Goal: Transaction & Acquisition: Subscribe to service/newsletter

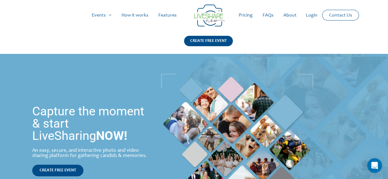
click at [246, 17] on link "Pricing" at bounding box center [245, 16] width 24 height 20
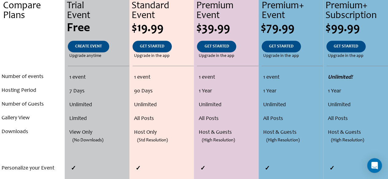
scroll to position [123, 0]
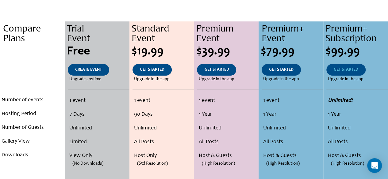
click at [339, 66] on link "GET STARTED" at bounding box center [345, 70] width 39 height 12
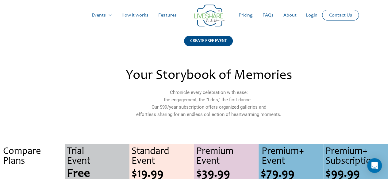
click at [315, 17] on link "Login" at bounding box center [311, 16] width 21 height 20
